Goal: Transaction & Acquisition: Purchase product/service

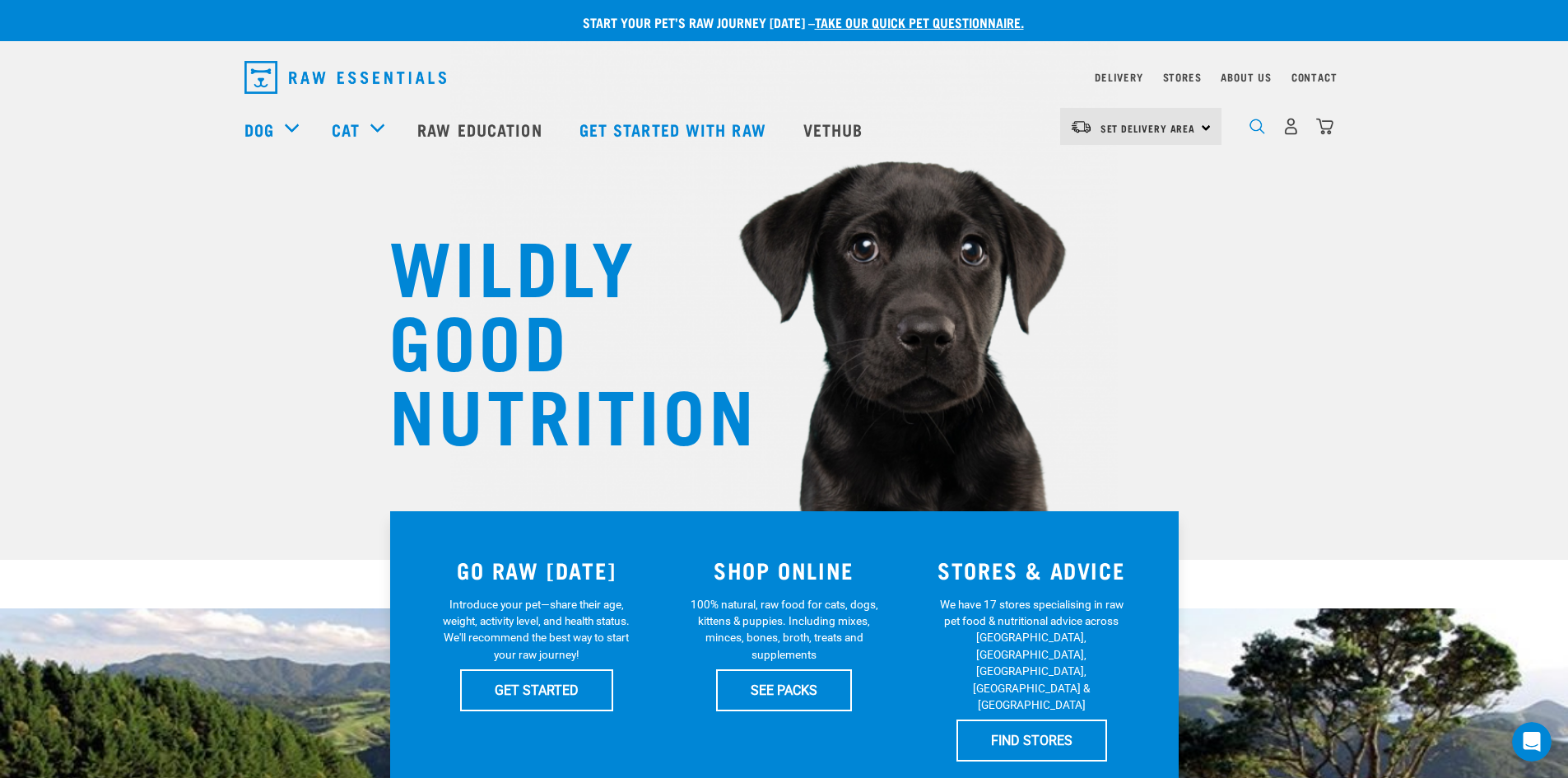
click at [1251, 132] on img "dropdown navigation" at bounding box center [1257, 126] width 16 height 16
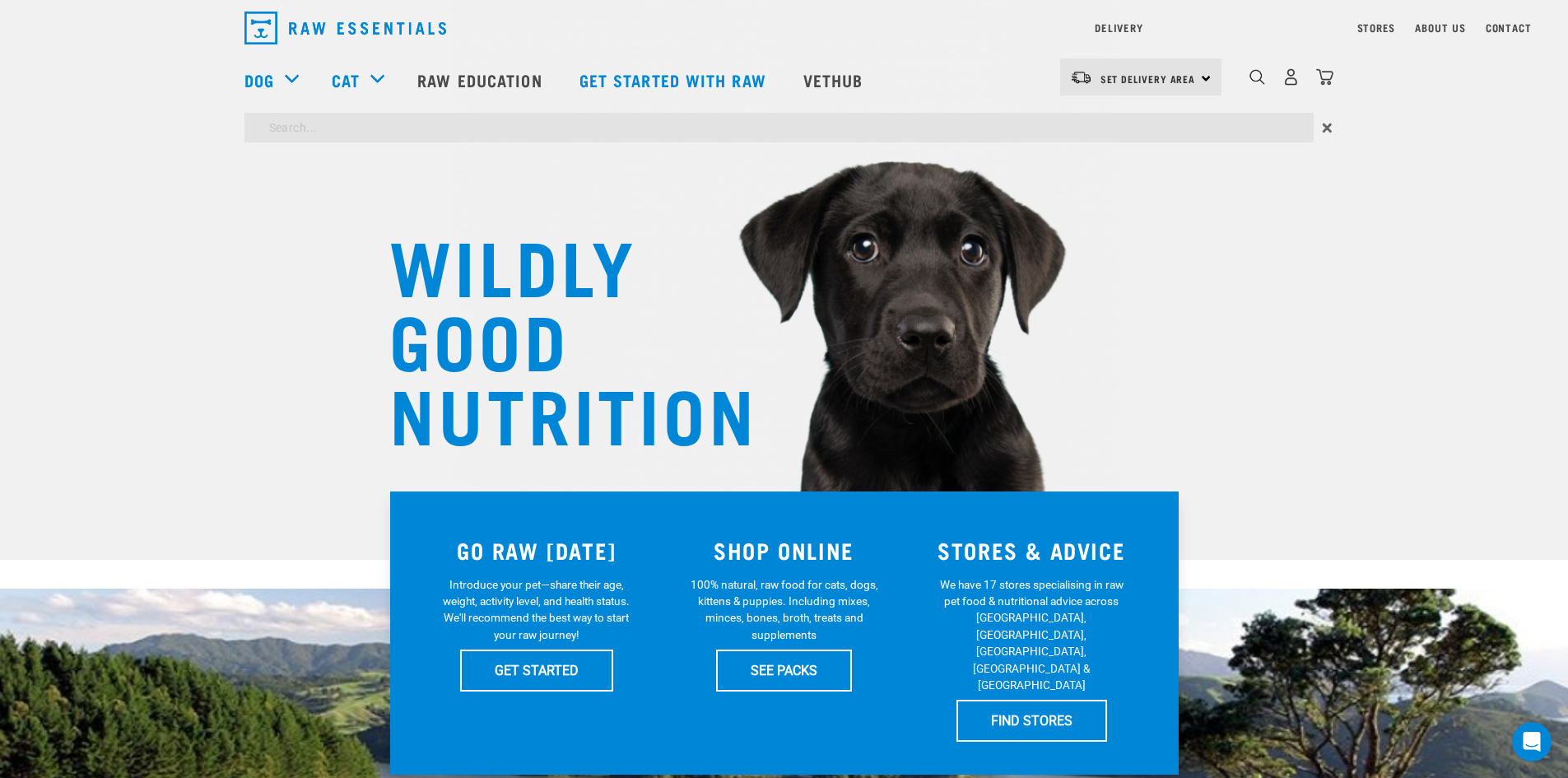
type input "bone broth"
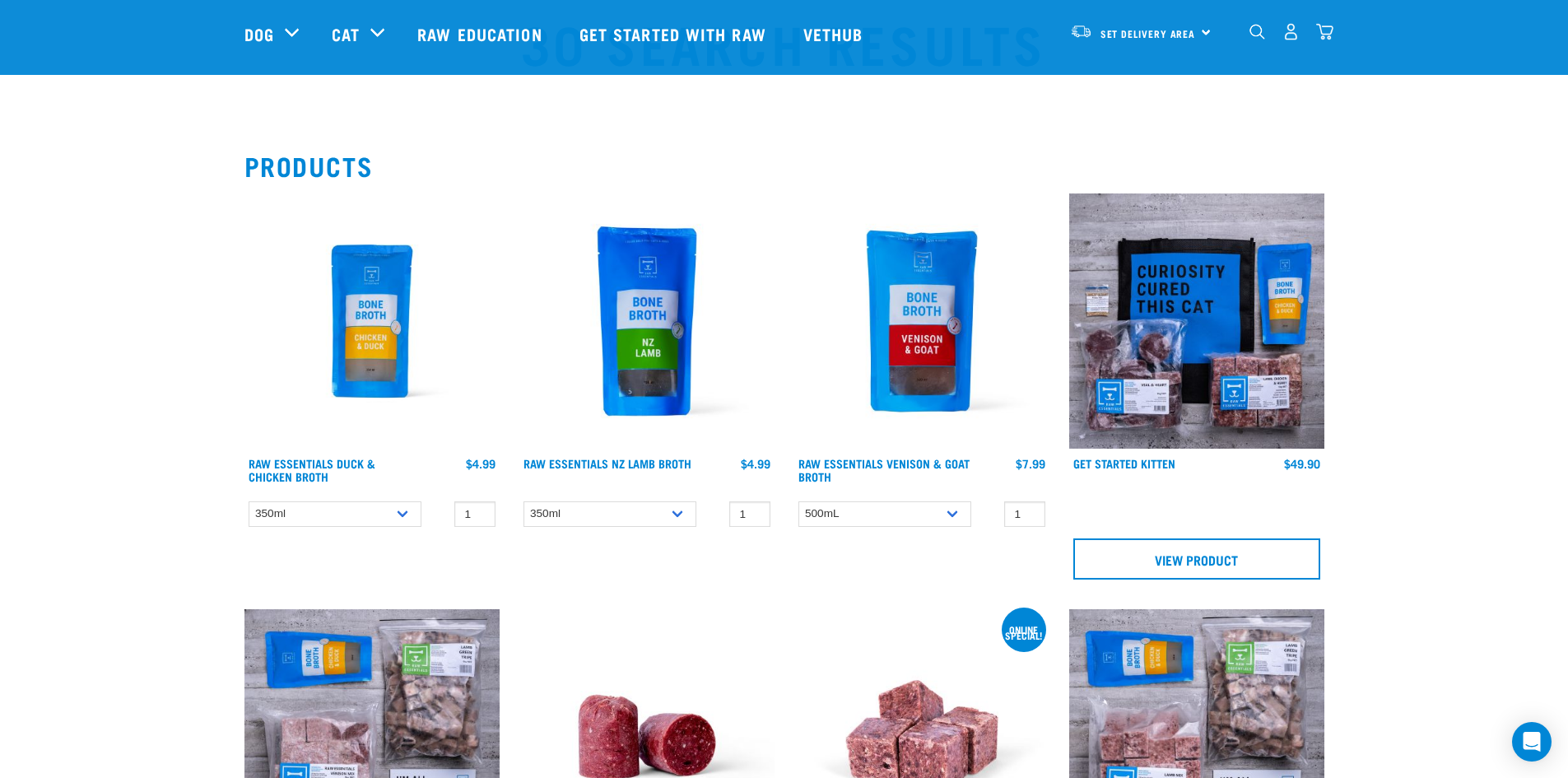
scroll to position [83, 0]
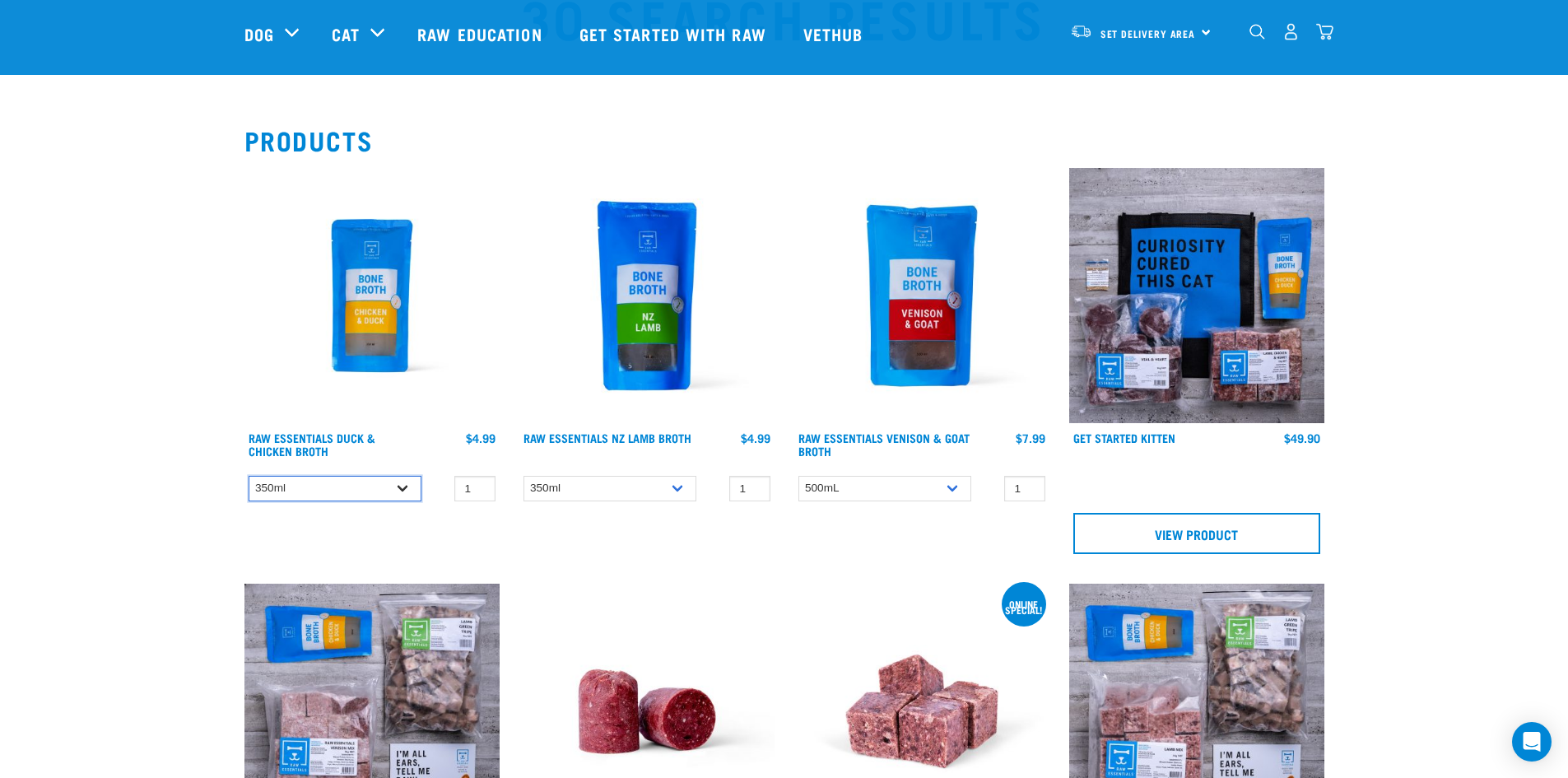
click at [404, 489] on select "350ml" at bounding box center [335, 489] width 173 height 25
click at [404, 492] on select "350ml" at bounding box center [335, 489] width 173 height 25
click at [658, 335] on img at bounding box center [646, 295] width 255 height 255
